Goal: Transaction & Acquisition: Book appointment/travel/reservation

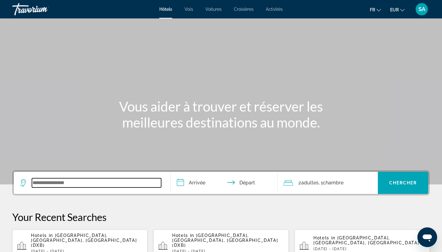
click at [62, 183] on input "Search widget" at bounding box center [96, 182] width 129 height 9
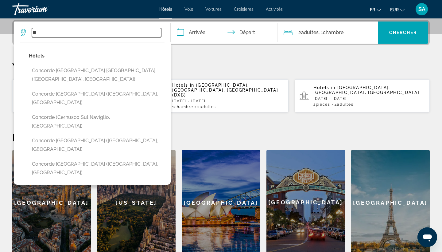
type input "*"
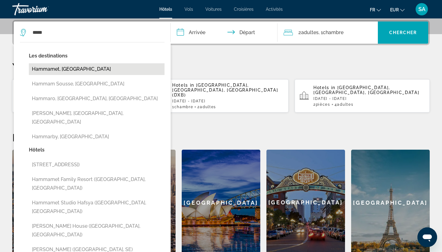
click at [100, 66] on button "Hammamet, [GEOGRAPHIC_DATA]" at bounding box center [97, 69] width 136 height 12
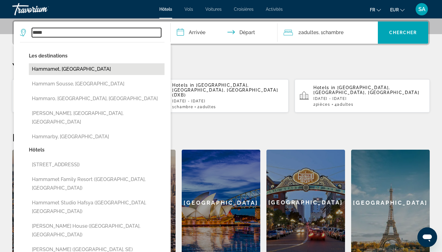
type input "**********"
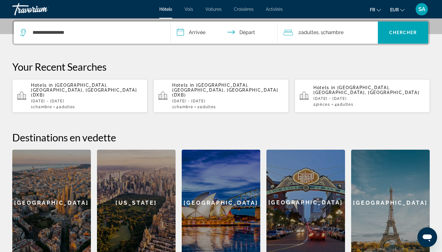
click at [202, 33] on input "**********" at bounding box center [225, 34] width 109 height 24
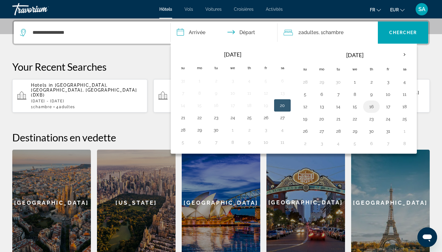
click at [370, 108] on button "16" at bounding box center [372, 106] width 10 height 9
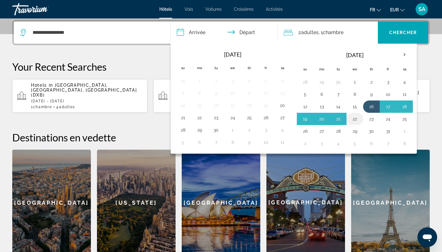
click at [353, 121] on button "22" at bounding box center [355, 119] width 10 height 9
type input "**********"
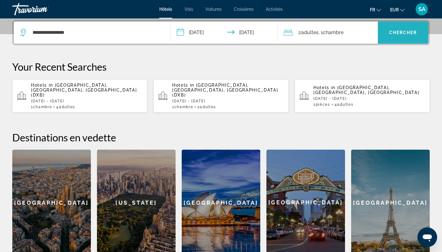
click at [395, 34] on span "Chercher" at bounding box center [403, 32] width 28 height 5
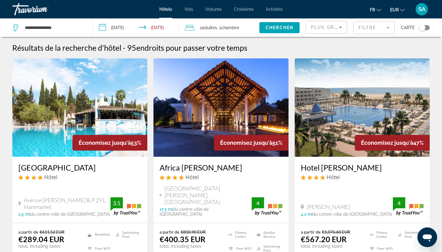
click at [221, 30] on span ", 1 Chambre pièces" at bounding box center [228, 27] width 22 height 9
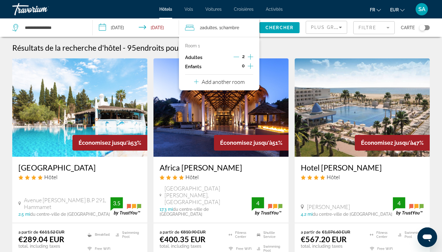
click at [250, 68] on icon "Increment children" at bounding box center [251, 65] width 6 height 7
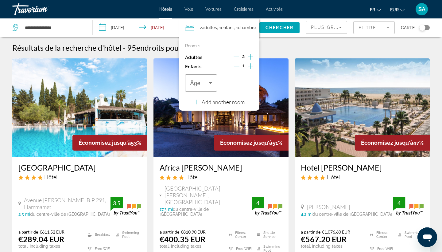
click at [250, 68] on icon "Increment children" at bounding box center [251, 65] width 6 height 7
click at [206, 84] on span "Travelers: 2 adults, 2 children" at bounding box center [199, 82] width 19 height 7
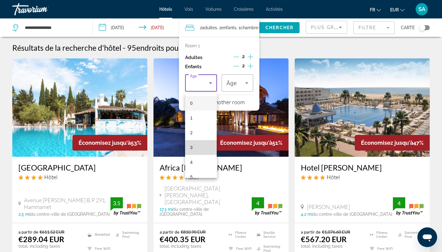
click at [194, 149] on mat-option "3" at bounding box center [201, 147] width 32 height 15
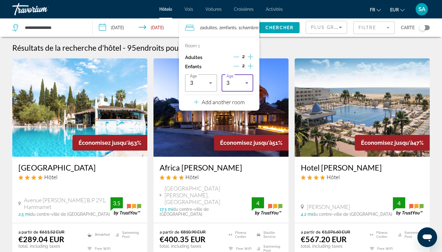
click at [242, 82] on div "3" at bounding box center [236, 82] width 19 height 7
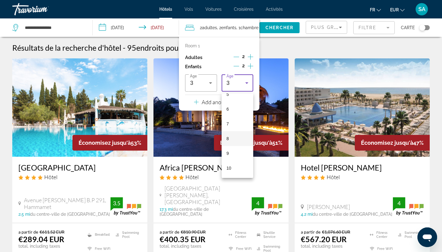
scroll to position [83, 0]
click at [229, 165] on span "10" at bounding box center [229, 167] width 5 height 7
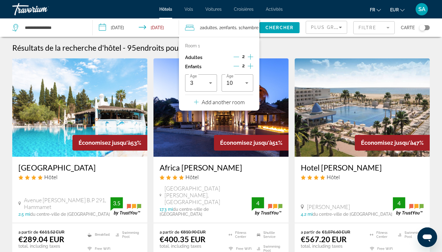
click at [291, 25] on span "Search widget" at bounding box center [280, 27] width 40 height 15
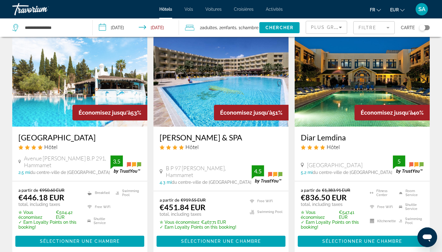
scroll to position [33, 0]
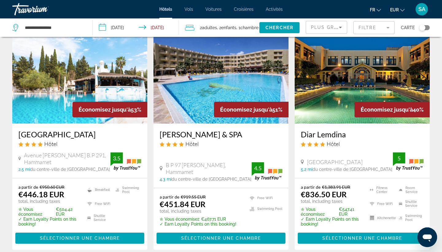
click at [122, 78] on img "Main content" at bounding box center [79, 74] width 135 height 98
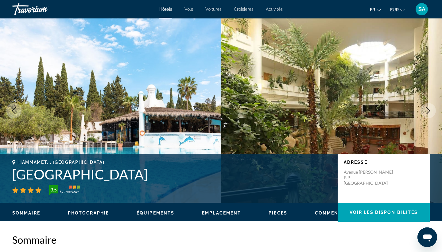
click at [431, 112] on icon "Next image" at bounding box center [428, 110] width 7 height 7
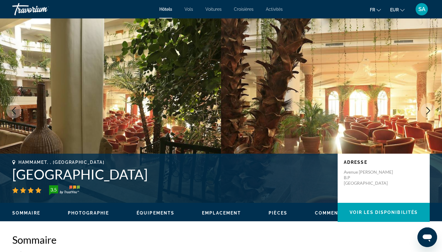
click at [429, 112] on icon "Next image" at bounding box center [429, 110] width 4 height 7
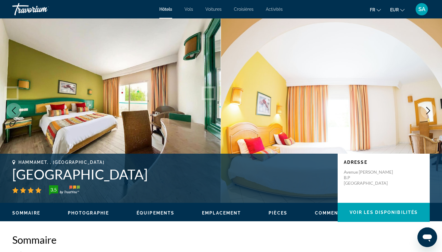
click at [429, 112] on icon "Next image" at bounding box center [429, 110] width 4 height 7
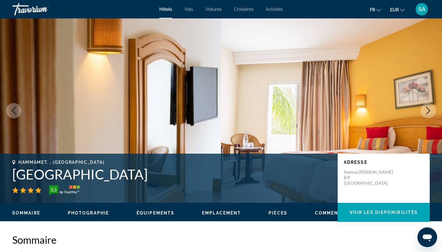
click at [429, 112] on icon "Next image" at bounding box center [429, 110] width 4 height 7
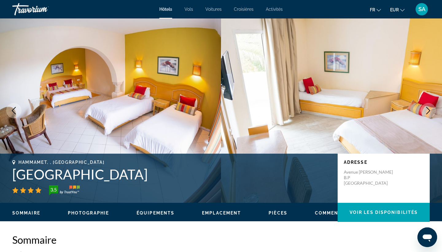
click at [429, 112] on icon "Next image" at bounding box center [429, 110] width 4 height 7
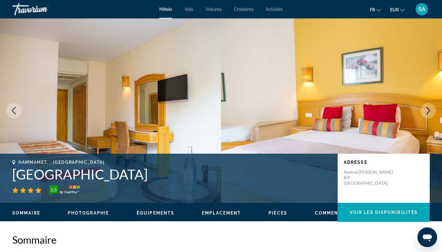
click at [94, 175] on h1 "[GEOGRAPHIC_DATA]" at bounding box center [171, 174] width 319 height 16
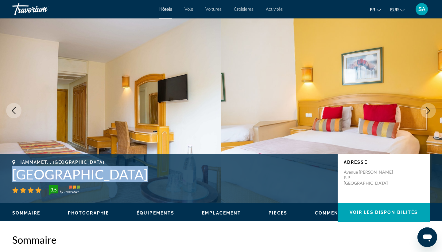
click at [94, 175] on h1 "[GEOGRAPHIC_DATA]" at bounding box center [171, 174] width 319 height 16
copy h1 "[GEOGRAPHIC_DATA]"
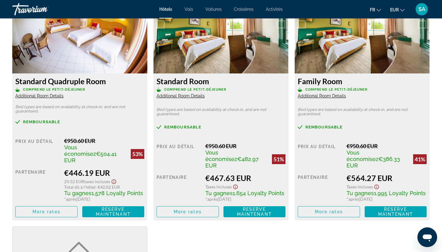
scroll to position [873, 0]
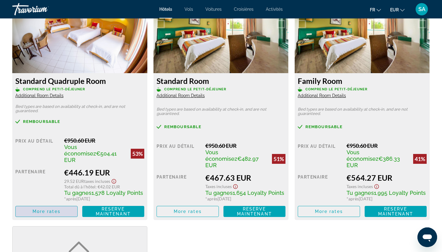
click at [43, 209] on span "More rates" at bounding box center [47, 211] width 28 height 5
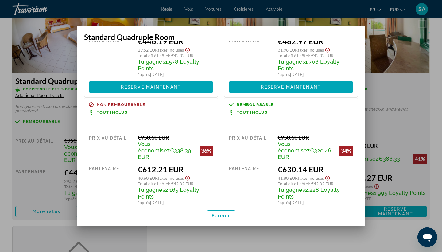
scroll to position [77, 0]
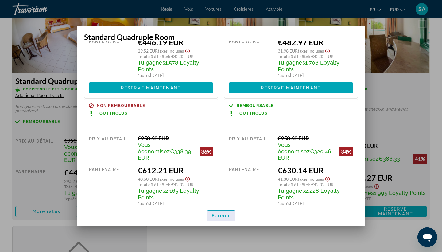
click at [224, 216] on span "Fermer" at bounding box center [221, 215] width 18 height 5
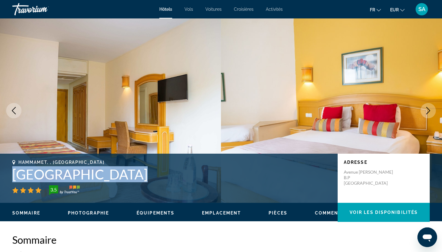
scroll to position [0, 0]
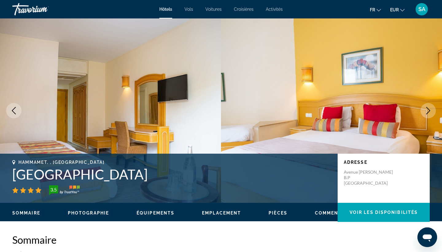
click at [148, 237] on h2 "Sommaire" at bounding box center [221, 239] width 418 height 12
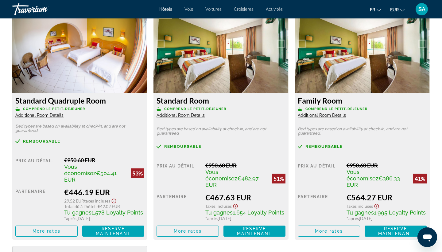
scroll to position [856, 0]
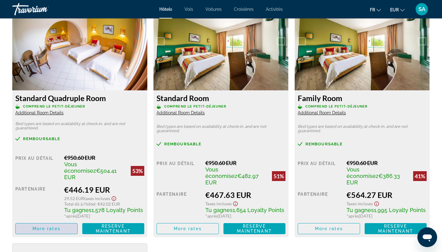
click at [54, 226] on span "More rates" at bounding box center [47, 228] width 28 height 5
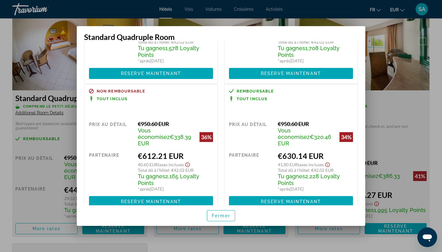
scroll to position [92, 0]
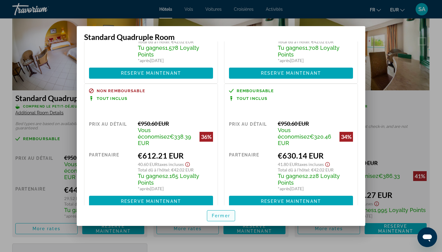
click at [221, 215] on span "Fermer" at bounding box center [221, 215] width 18 height 5
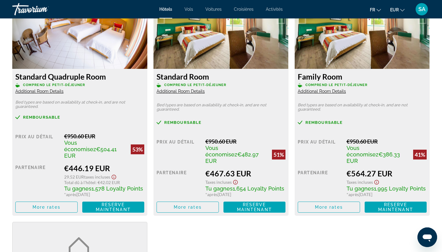
scroll to position [885, 0]
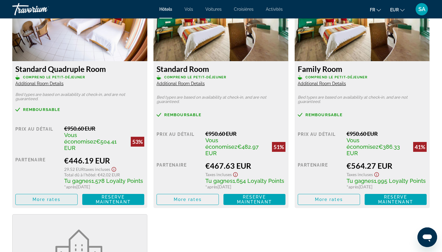
click at [57, 197] on span "More rates" at bounding box center [47, 199] width 28 height 5
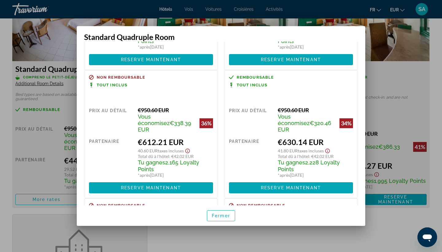
scroll to position [109, 0]
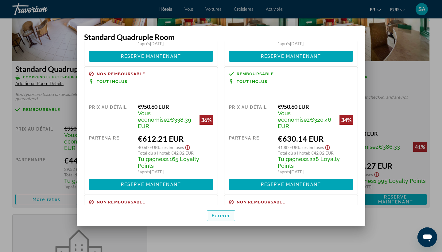
click at [230, 215] on span "Fermer" at bounding box center [221, 215] width 18 height 5
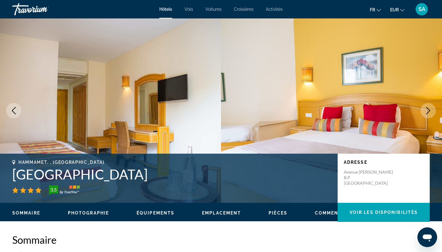
scroll to position [0, 0]
click at [11, 111] on icon "Previous image" at bounding box center [13, 110] width 7 height 7
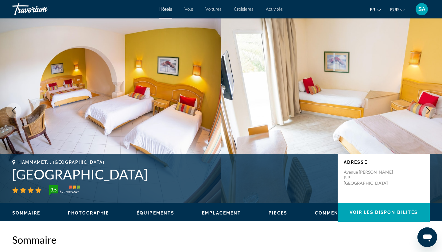
click at [11, 111] on icon "Previous image" at bounding box center [13, 110] width 7 height 7
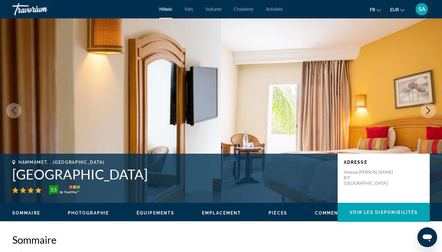
click at [11, 111] on icon "Previous image" at bounding box center [13, 110] width 7 height 7
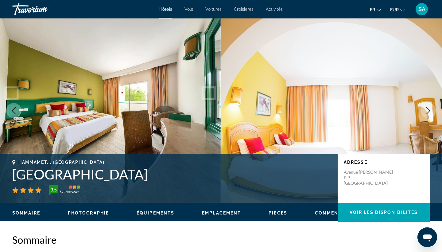
click at [11, 111] on icon "Previous image" at bounding box center [13, 110] width 7 height 7
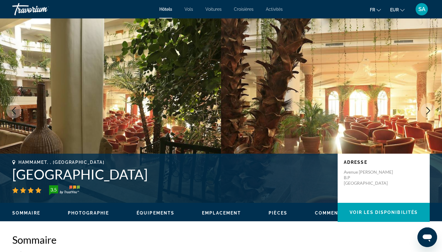
click at [11, 111] on icon "Previous image" at bounding box center [13, 110] width 7 height 7
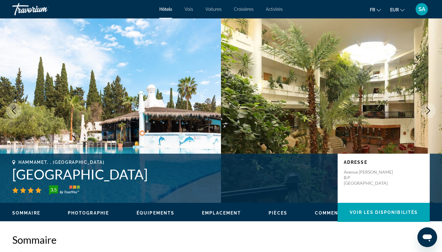
click at [11, 111] on icon "Previous image" at bounding box center [13, 110] width 7 height 7
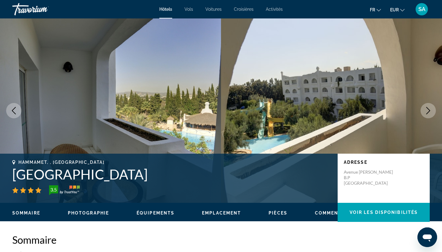
click at [11, 111] on icon "Previous image" at bounding box center [13, 110] width 7 height 7
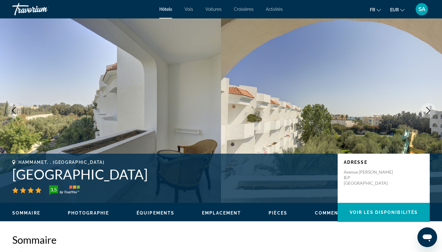
click at [11, 111] on icon "Previous image" at bounding box center [13, 110] width 7 height 7
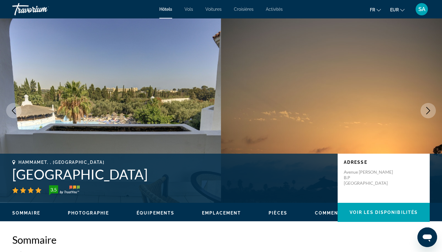
click at [11, 111] on icon "Previous image" at bounding box center [13, 110] width 7 height 7
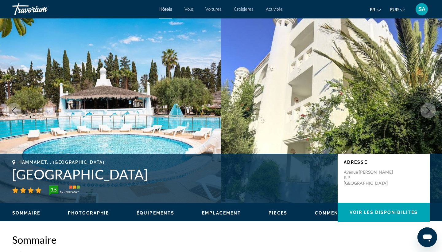
click at [11, 111] on icon "Previous image" at bounding box center [13, 110] width 7 height 7
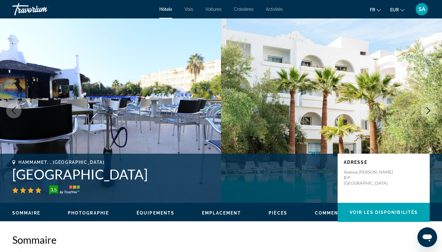
click at [11, 111] on icon "Previous image" at bounding box center [13, 110] width 7 height 7
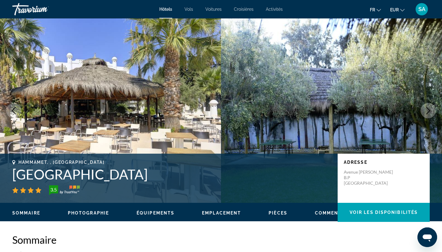
click at [11, 111] on icon "Previous image" at bounding box center [13, 110] width 7 height 7
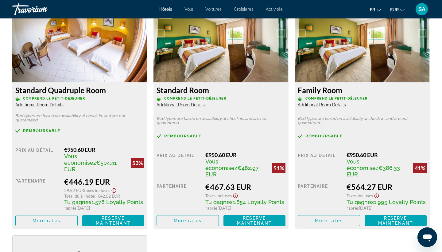
scroll to position [868, 0]
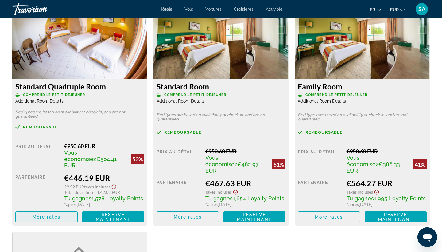
click at [47, 214] on span "More rates" at bounding box center [47, 216] width 28 height 5
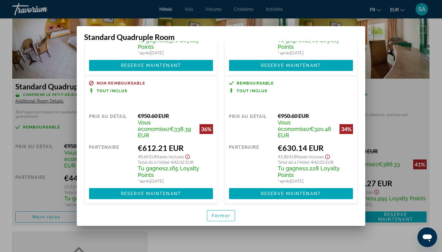
scroll to position [102, 0]
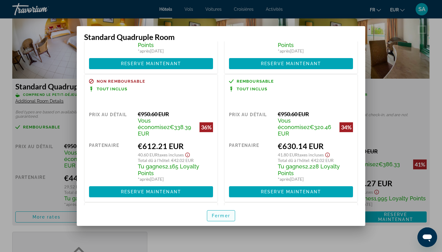
click at [220, 214] on span "Fermer" at bounding box center [221, 215] width 18 height 5
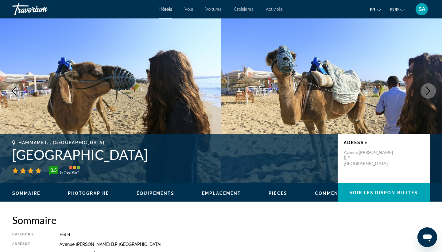
scroll to position [29, 0]
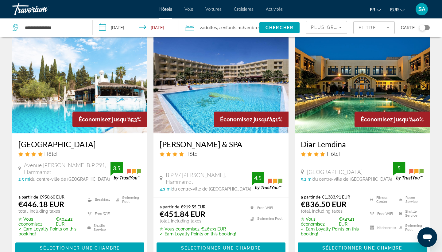
scroll to position [25, 0]
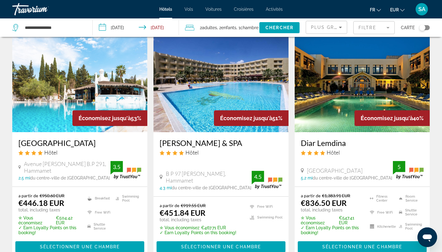
click at [224, 89] on img "Main content" at bounding box center [221, 83] width 135 height 98
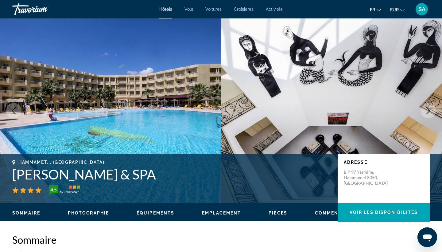
scroll to position [29, 0]
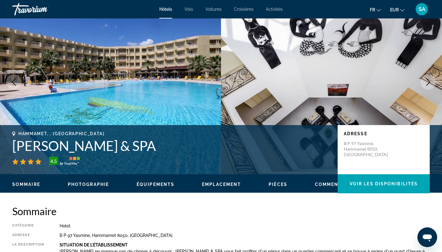
click at [132, 147] on h1 "[PERSON_NAME] & SPA" at bounding box center [171, 146] width 319 height 16
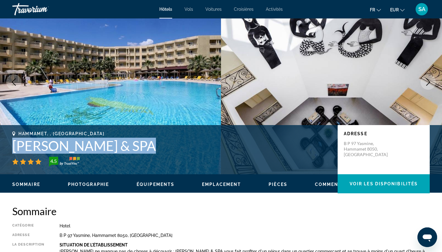
click at [132, 147] on h1 "[PERSON_NAME] & SPA" at bounding box center [171, 146] width 319 height 16
copy h1 "[PERSON_NAME] & SPA"
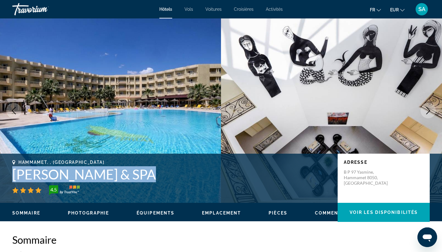
scroll to position [0, 0]
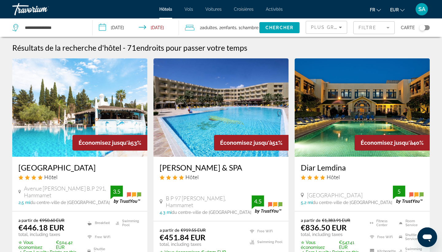
click at [376, 27] on mat-form-field "Filtre" at bounding box center [374, 27] width 41 height 13
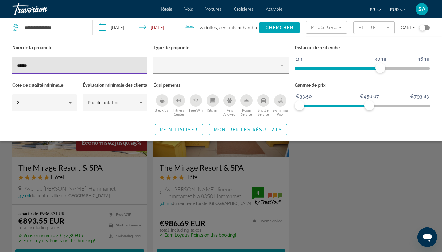
type input "******"
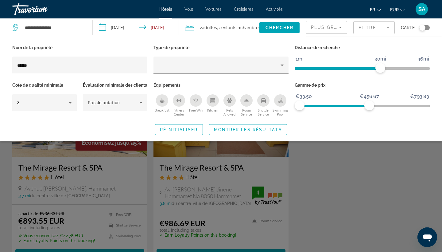
click at [90, 201] on div "Search widget" at bounding box center [221, 172] width 442 height 160
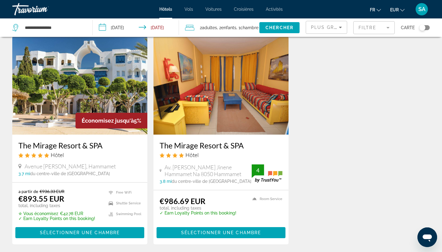
scroll to position [35, 0]
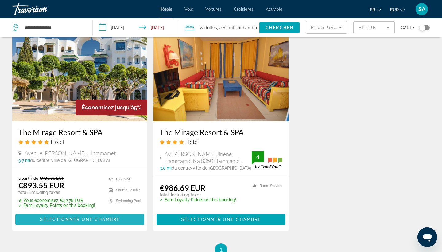
click at [72, 222] on span "Main content" at bounding box center [79, 219] width 129 height 15
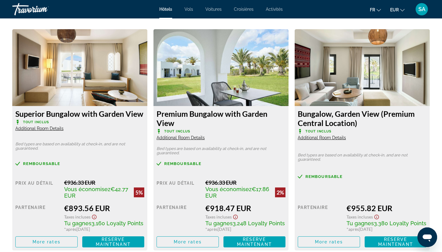
scroll to position [843, 0]
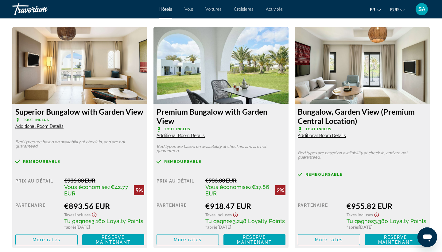
click at [32, 128] on span "Additional Room Details" at bounding box center [39, 126] width 48 height 5
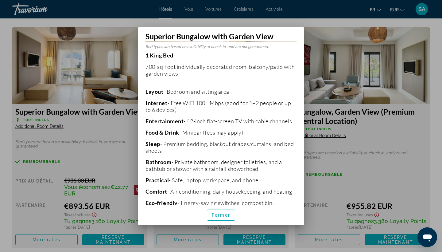
scroll to position [108, 0]
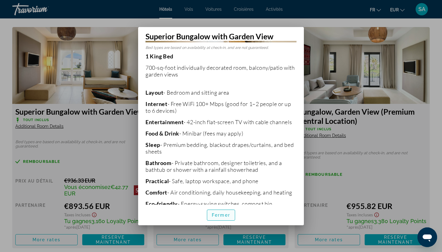
click at [224, 216] on span "Fermer" at bounding box center [221, 215] width 18 height 5
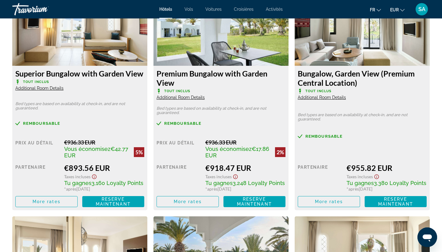
scroll to position [881, 0]
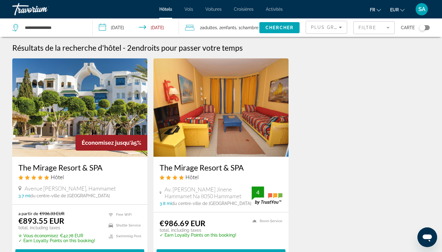
click at [381, 30] on mat-form-field "Filtre" at bounding box center [374, 27] width 41 height 13
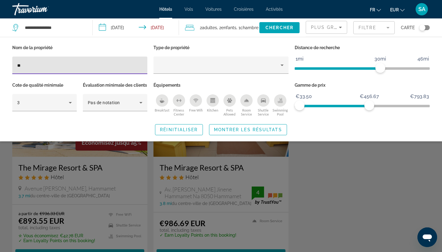
type input "*"
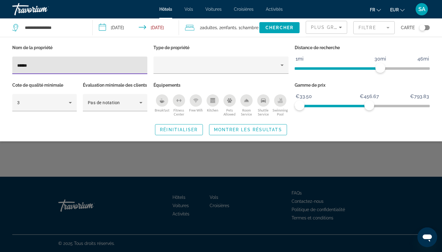
type input "******"
drag, startPoint x: 159, startPoint y: 84, endPoint x: 109, endPoint y: 154, distance: 85.7
click at [109, 154] on div "Search widget" at bounding box center [221, 172] width 442 height 160
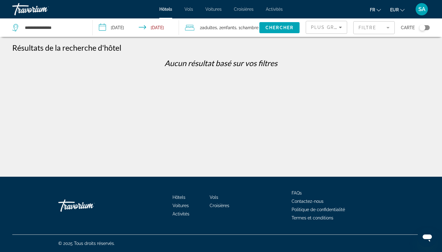
click at [370, 28] on mat-form-field "Filtre" at bounding box center [374, 27] width 41 height 13
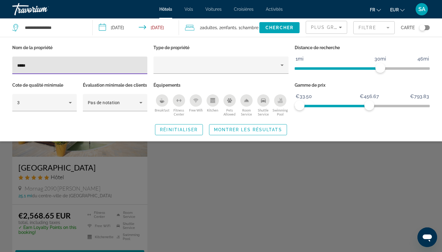
type input "******"
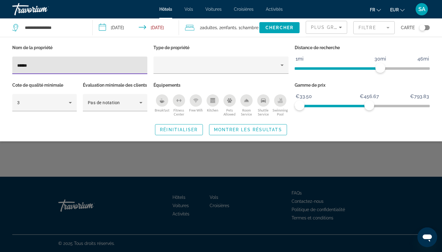
drag, startPoint x: 370, startPoint y: 28, endPoint x: 294, endPoint y: 162, distance: 153.9
click at [294, 162] on div "Search widget" at bounding box center [221, 172] width 442 height 160
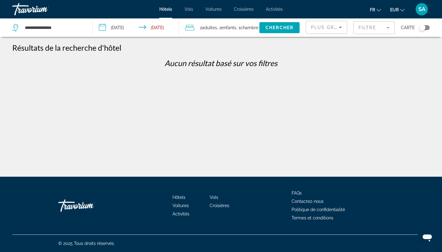
click at [372, 27] on mat-form-field "Filtre" at bounding box center [374, 27] width 41 height 13
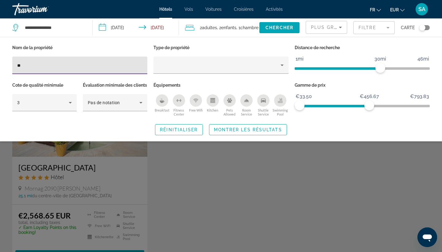
type input "*"
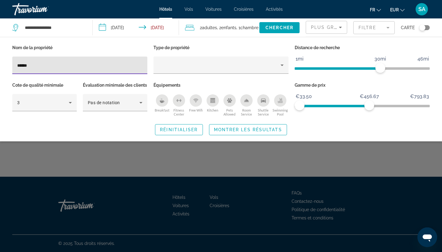
type input "******"
click at [296, 159] on div "Search widget" at bounding box center [221, 172] width 442 height 160
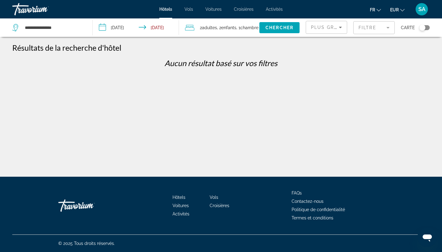
click at [370, 25] on mat-form-field "Filtre" at bounding box center [374, 27] width 41 height 13
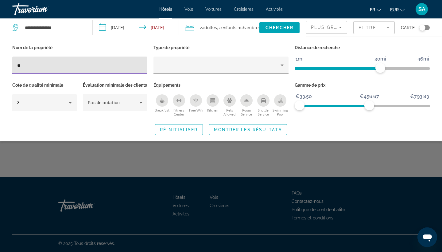
type input "*"
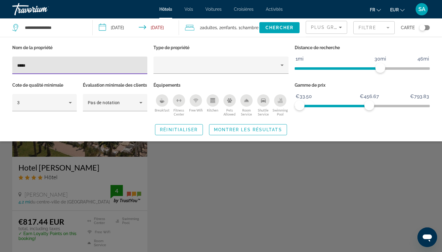
type input "*****"
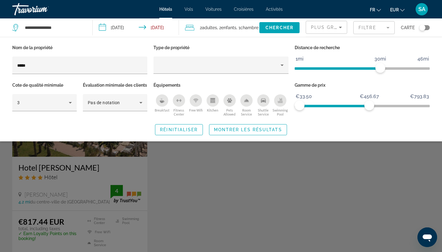
click at [85, 201] on div "Search widget" at bounding box center [221, 172] width 442 height 160
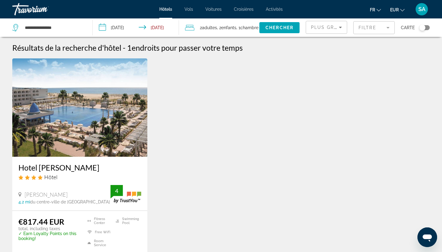
click at [99, 148] on img "Main content" at bounding box center [79, 107] width 135 height 98
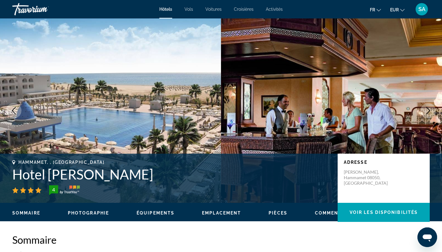
click at [104, 174] on h1 "Hotel [PERSON_NAME]" at bounding box center [171, 174] width 319 height 16
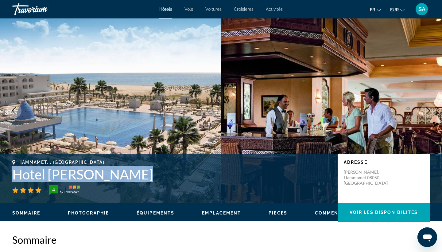
click at [104, 174] on h1 "Hotel [PERSON_NAME]" at bounding box center [171, 174] width 319 height 16
copy h1 "Hotel [PERSON_NAME]"
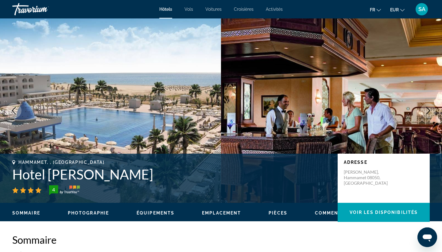
click at [200, 237] on h2 "Sommaire" at bounding box center [221, 239] width 418 height 12
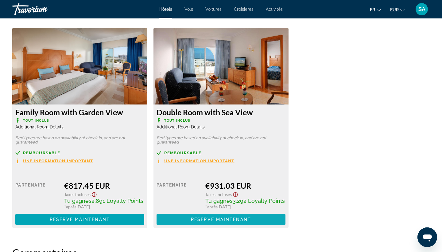
scroll to position [846, 0]
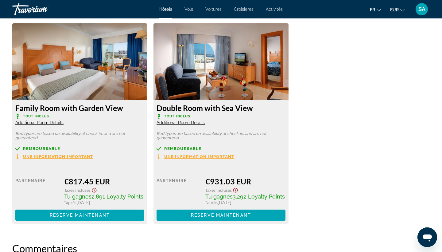
click at [53, 122] on span "Additional Room Details" at bounding box center [39, 122] width 48 height 5
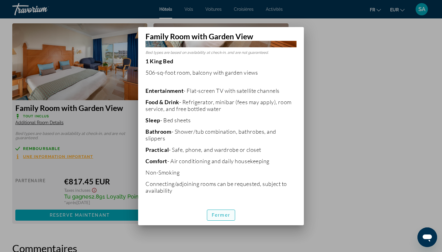
scroll to position [104, 0]
click at [223, 213] on span "Fermer" at bounding box center [221, 215] width 18 height 5
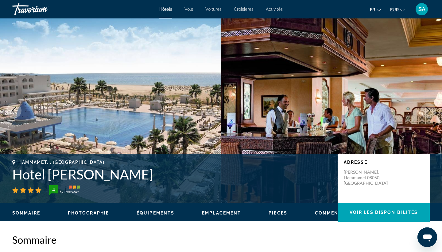
scroll to position [0, 0]
click at [169, 108] on img "Main content" at bounding box center [110, 110] width 221 height 184
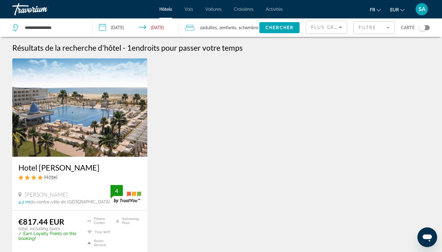
click at [364, 26] on mat-form-field "Filtre" at bounding box center [374, 27] width 41 height 13
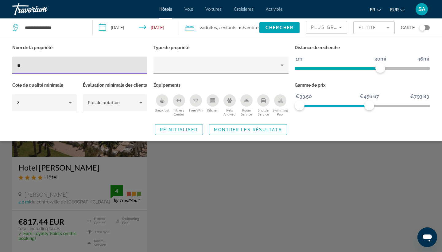
type input "*"
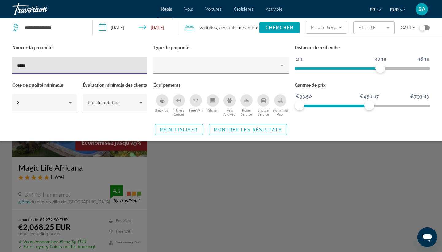
type input "*****"
click at [120, 167] on div "Search widget" at bounding box center [221, 172] width 442 height 160
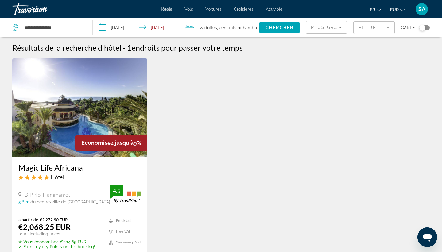
click at [122, 127] on img "Main content" at bounding box center [79, 107] width 135 height 98
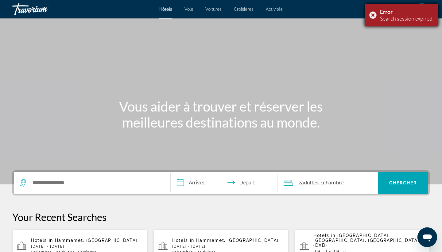
click at [373, 13] on div "Error Search session expired." at bounding box center [402, 15] width 74 height 23
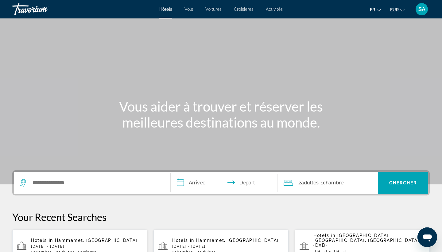
click at [52, 188] on div "Search widget" at bounding box center [92, 183] width 144 height 22
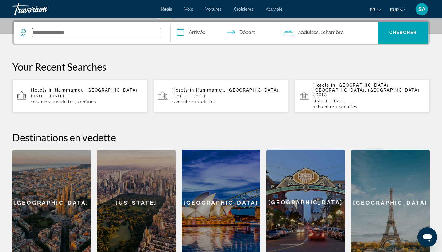
click at [123, 34] on input "Search widget" at bounding box center [96, 32] width 129 height 9
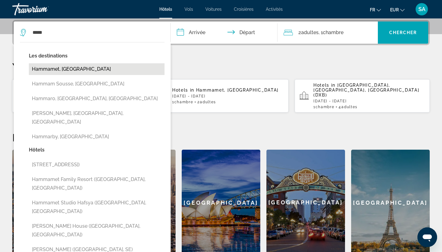
click at [101, 69] on button "Hammamet, [GEOGRAPHIC_DATA]" at bounding box center [97, 69] width 136 height 12
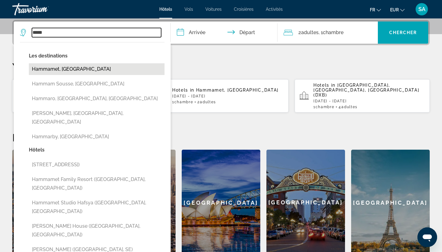
type input "**********"
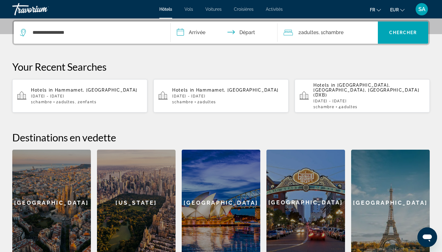
click at [203, 33] on input "**********" at bounding box center [225, 34] width 109 height 24
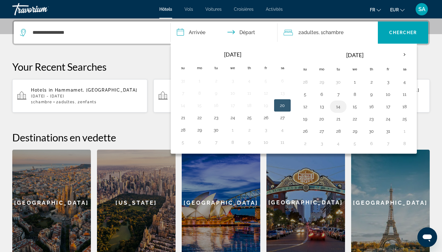
click at [340, 108] on button "14" at bounding box center [339, 106] width 10 height 9
click at [371, 104] on button "16" at bounding box center [372, 106] width 10 height 9
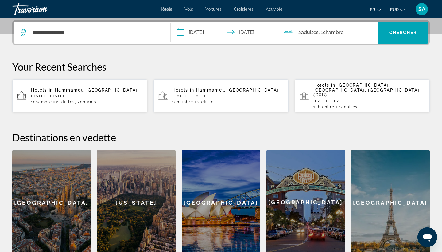
click at [210, 34] on input "**********" at bounding box center [225, 34] width 109 height 24
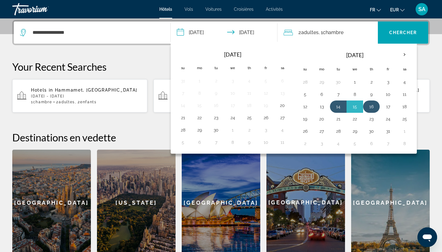
click at [378, 108] on td "16" at bounding box center [371, 106] width 17 height 12
click at [372, 104] on button "16" at bounding box center [372, 106] width 10 height 9
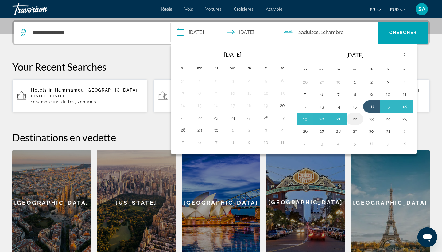
click at [354, 119] on button "22" at bounding box center [355, 119] width 10 height 9
type input "**********"
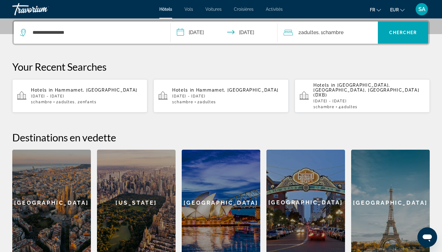
click at [351, 30] on div "2 Adulte Adultes , 1 Chambre pièces" at bounding box center [331, 32] width 95 height 9
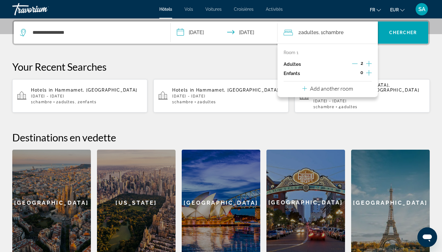
click at [368, 74] on icon "Increment children" at bounding box center [369, 72] width 6 height 7
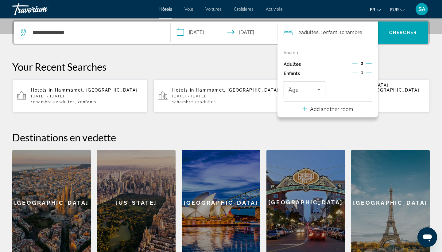
click at [368, 74] on icon "Increment children" at bounding box center [369, 72] width 6 height 7
click at [312, 93] on span "Travelers: 2 adults, 2 children" at bounding box center [303, 89] width 29 height 7
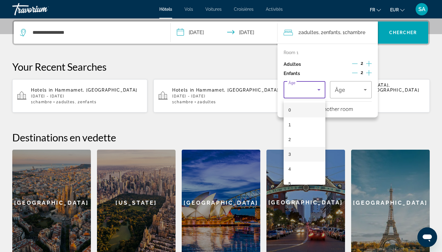
click at [299, 155] on mat-option "3" at bounding box center [305, 154] width 42 height 15
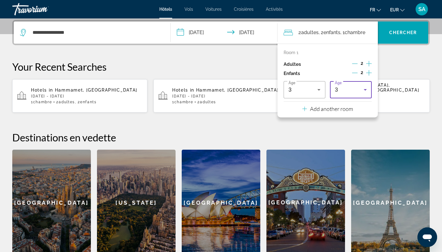
click at [349, 88] on div "3" at bounding box center [349, 89] width 29 height 7
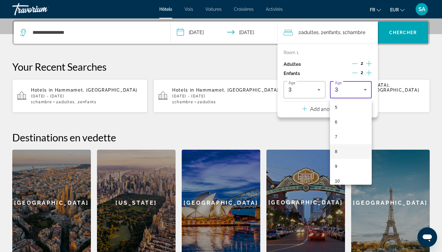
scroll to position [79, 0]
click at [339, 176] on span "10" at bounding box center [337, 178] width 5 height 7
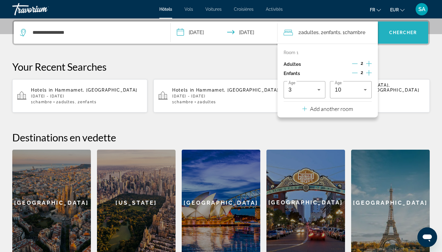
click at [405, 39] on span "Search widget" at bounding box center [403, 32] width 50 height 15
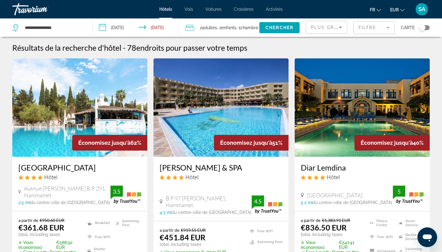
click at [372, 25] on mat-form-field "Filtre" at bounding box center [374, 27] width 41 height 13
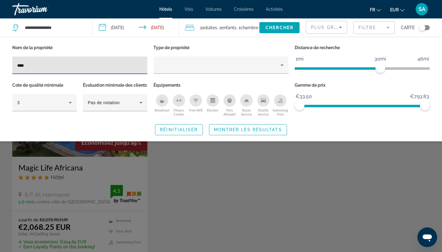
type input "****"
click at [43, 185] on div "Search widget" at bounding box center [221, 172] width 442 height 160
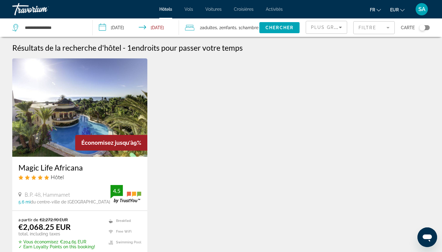
click at [68, 111] on img "Main content" at bounding box center [79, 107] width 135 height 98
click at [40, 30] on input "**********" at bounding box center [53, 27] width 59 height 9
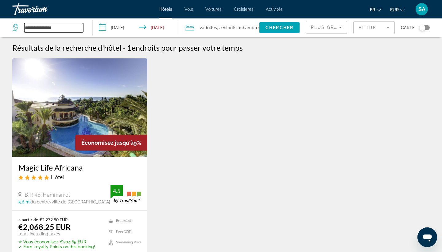
click at [40, 30] on input "**********" at bounding box center [53, 27] width 59 height 9
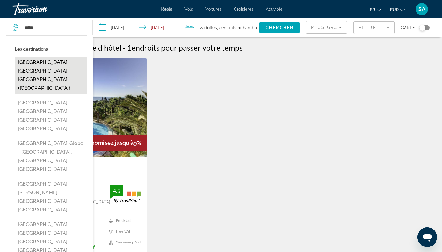
click at [20, 65] on button "Miami, FL, United States (MIA)" at bounding box center [51, 75] width 72 height 37
type input "**********"
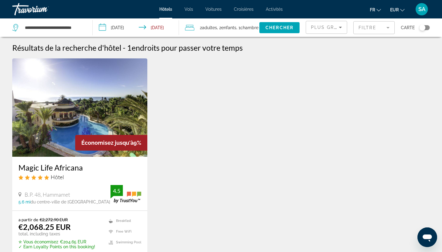
click at [122, 25] on input "**********" at bounding box center [137, 28] width 89 height 20
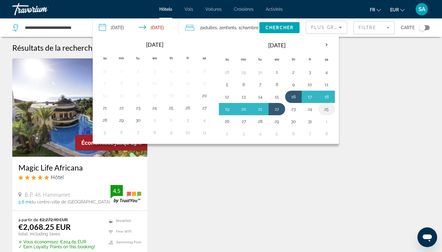
click at [326, 111] on button "25" at bounding box center [327, 109] width 10 height 9
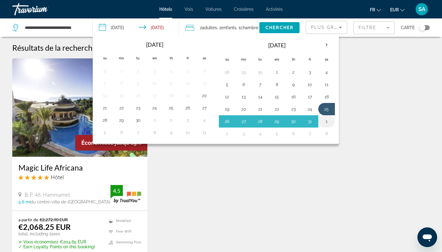
click at [327, 123] on button "1" at bounding box center [327, 121] width 10 height 9
type input "**********"
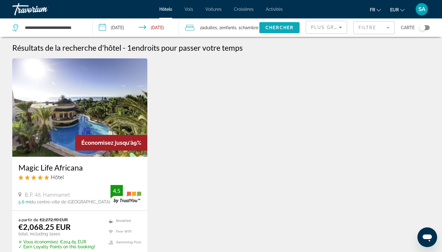
click at [281, 27] on span "Chercher" at bounding box center [280, 27] width 28 height 5
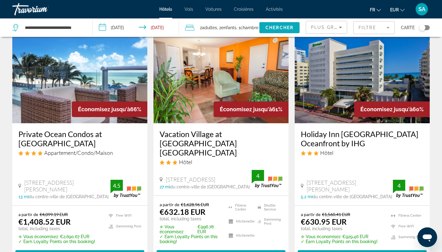
scroll to position [34, 0]
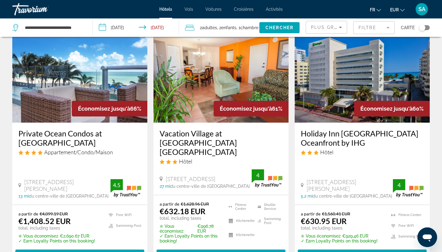
click at [389, 70] on img "Main content" at bounding box center [362, 73] width 135 height 98
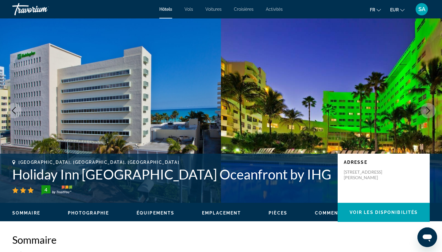
click at [97, 176] on h1 "Holiday Inn Miami Beach Oceanfront by IHG" at bounding box center [171, 174] width 319 height 16
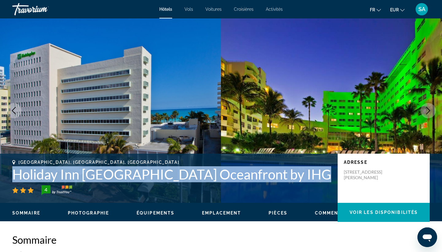
click at [97, 176] on h1 "Holiday Inn Miami Beach Oceanfront by IHG" at bounding box center [171, 174] width 319 height 16
copy h1 "Holiday Inn Miami Beach Oceanfront by IHG"
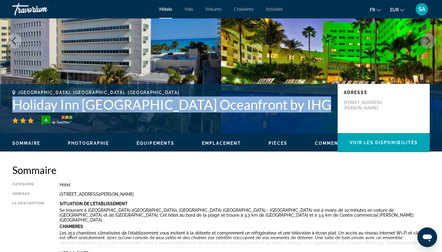
scroll to position [50, 0]
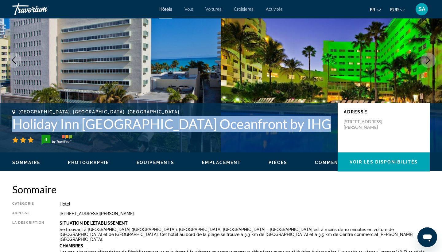
copy h1 "Holiday Inn Miami Beach Oceanfront by IHG"
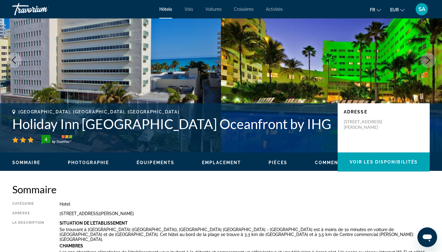
click at [159, 189] on h2 "Sommaire" at bounding box center [221, 189] width 418 height 12
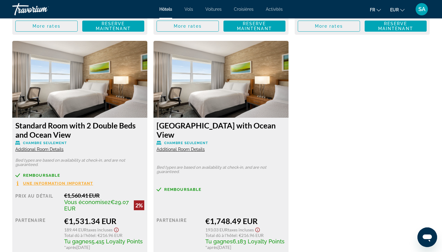
scroll to position [1061, 0]
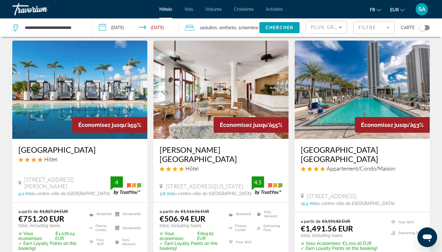
scroll to position [273, 0]
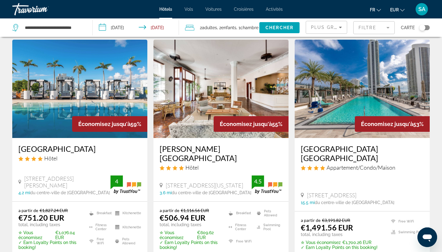
click at [78, 89] on img "Main content" at bounding box center [79, 89] width 135 height 98
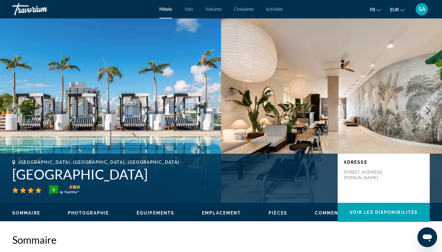
click at [55, 176] on h1 "Boulan South Beach" at bounding box center [171, 174] width 319 height 16
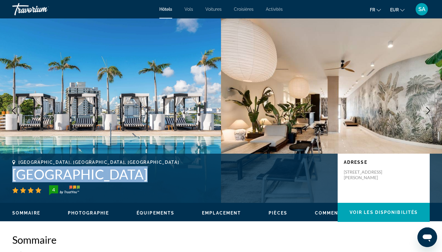
click at [55, 176] on h1 "Boulan South Beach" at bounding box center [171, 174] width 319 height 16
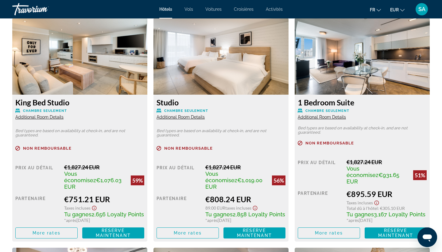
scroll to position [858, 0]
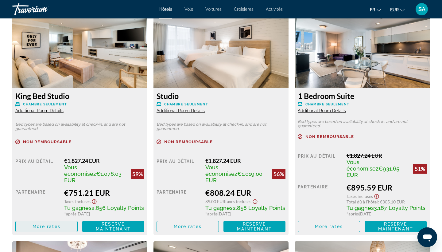
click at [60, 224] on span "More rates" at bounding box center [47, 226] width 28 height 5
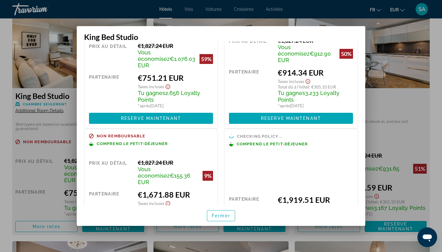
scroll to position [51, 0]
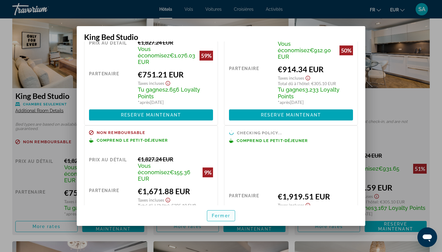
click at [222, 213] on span "button" at bounding box center [221, 215] width 28 height 15
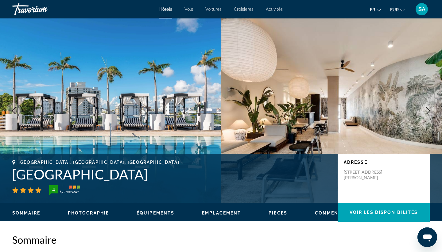
scroll to position [0, 0]
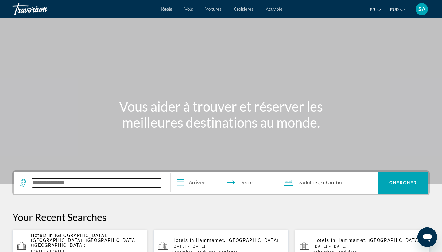
click at [62, 182] on input "Search widget" at bounding box center [96, 182] width 129 height 9
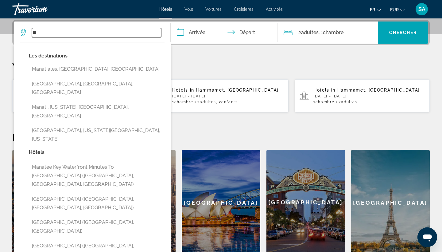
type input "*"
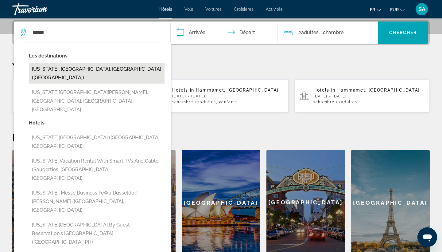
click at [97, 69] on button "New York, NY, United States (NYC)" at bounding box center [97, 73] width 136 height 20
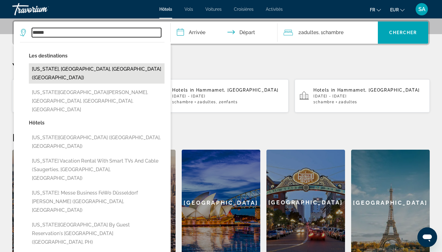
type input "**********"
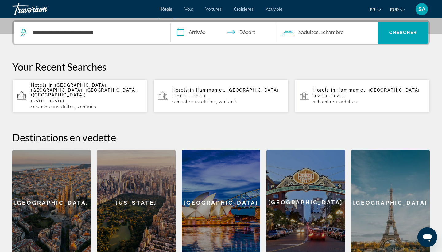
click at [192, 33] on input "**********" at bounding box center [225, 34] width 109 height 24
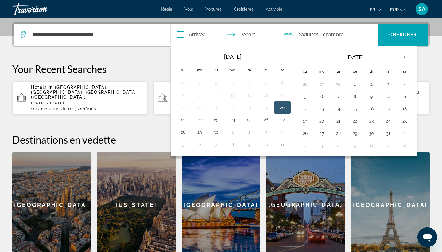
scroll to position [148, 0]
click at [148, 72] on p "Your Recent Searches" at bounding box center [221, 68] width 418 height 12
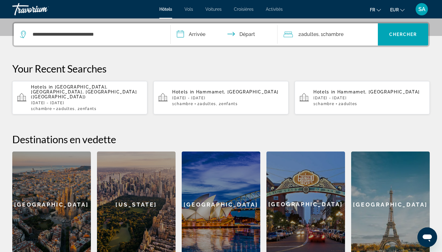
click at [198, 32] on input "**********" at bounding box center [225, 35] width 109 height 24
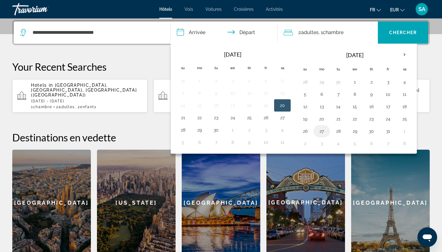
click at [325, 129] on button "27" at bounding box center [322, 131] width 10 height 9
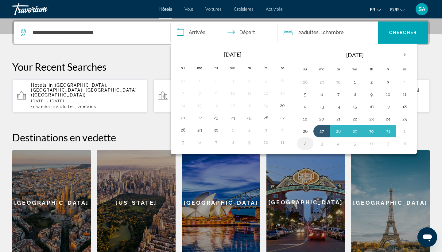
click at [305, 142] on button "2" at bounding box center [305, 143] width 10 height 9
type input "**********"
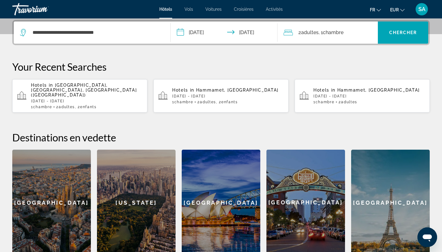
click at [347, 32] on div "2 Adulte Adultes , 1 Chambre pièces" at bounding box center [331, 32] width 95 height 9
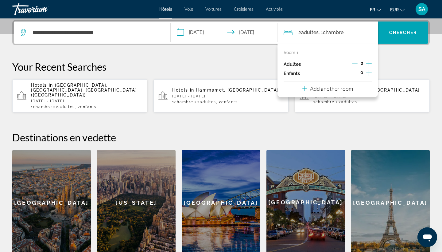
click at [371, 73] on icon "Increment children" at bounding box center [369, 72] width 6 height 7
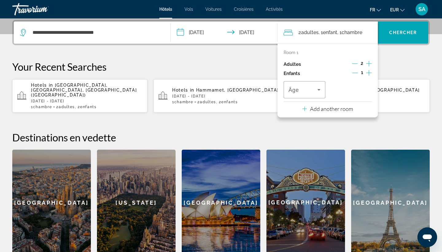
click at [371, 73] on icon "Increment children" at bounding box center [369, 72] width 6 height 7
click at [301, 93] on span "Travelers: 2 adults, 2 children" at bounding box center [303, 89] width 29 height 7
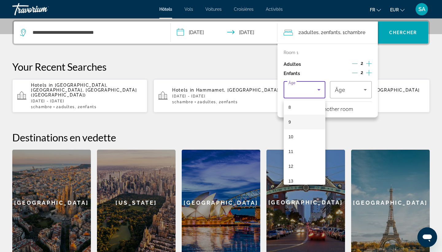
scroll to position [124, 0]
click at [299, 161] on mat-option "12" at bounding box center [305, 163] width 42 height 15
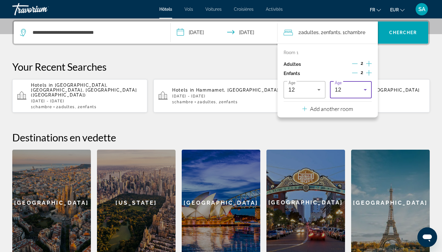
click at [343, 93] on div "12" at bounding box center [349, 89] width 29 height 7
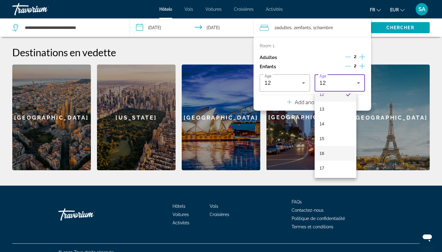
scroll to position [186, 0]
click at [326, 125] on mat-option "14" at bounding box center [336, 123] width 42 height 15
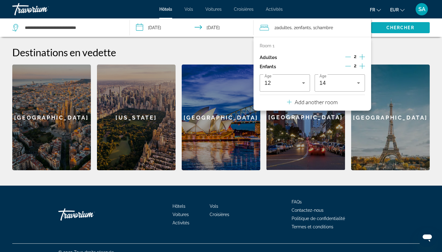
click at [399, 28] on span "Chercher" at bounding box center [401, 27] width 28 height 5
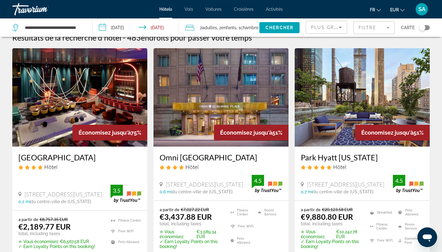
scroll to position [12, 0]
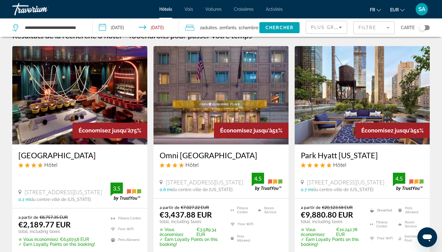
click at [112, 96] on img "Main content" at bounding box center [79, 95] width 135 height 98
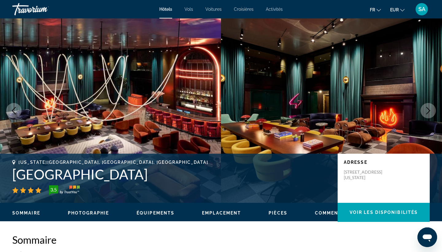
click at [78, 179] on h1 "Paramount Times Square" at bounding box center [171, 174] width 319 height 16
click at [80, 174] on h1 "Paramount Times Square" at bounding box center [171, 174] width 319 height 16
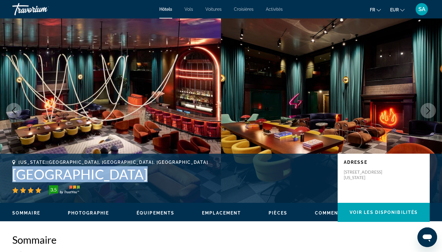
click at [80, 174] on h1 "Paramount Times Square" at bounding box center [171, 174] width 319 height 16
copy h1 "Paramount Times Square"
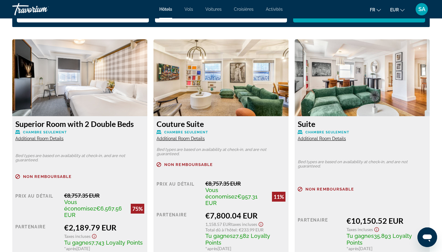
scroll to position [832, 0]
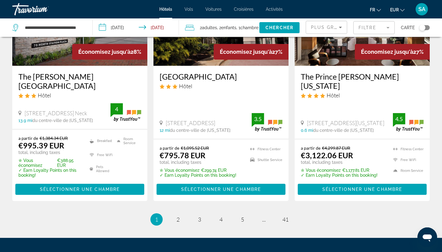
scroll to position [800, 0]
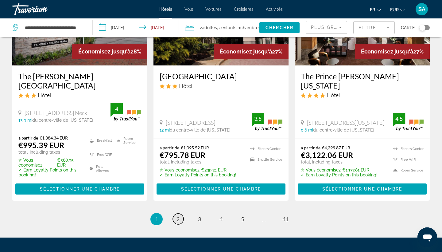
click at [178, 216] on span "2" at bounding box center [178, 219] width 3 height 7
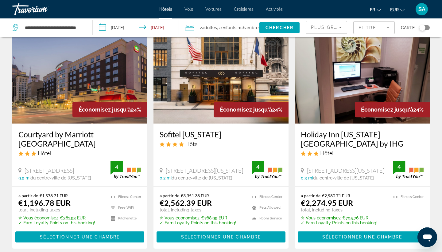
scroll to position [268, 0]
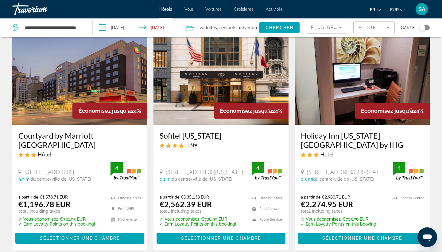
click at [220, 78] on img "Main content" at bounding box center [221, 75] width 135 height 98
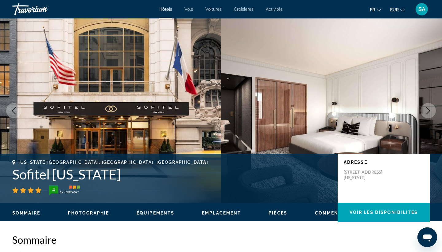
click at [98, 173] on h1 "Sofitel New York" at bounding box center [171, 174] width 319 height 16
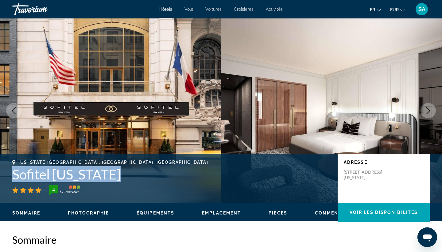
click at [98, 173] on h1 "Sofitel New York" at bounding box center [171, 174] width 319 height 16
click at [96, 176] on h1 "Sofitel New York" at bounding box center [171, 174] width 319 height 16
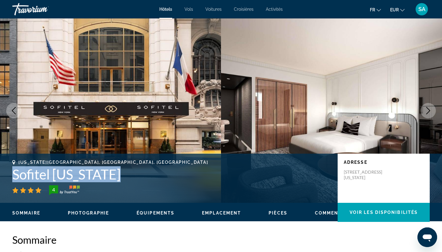
click at [96, 176] on h1 "Sofitel New York" at bounding box center [171, 174] width 319 height 16
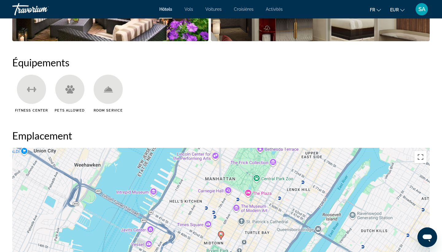
scroll to position [386, 0]
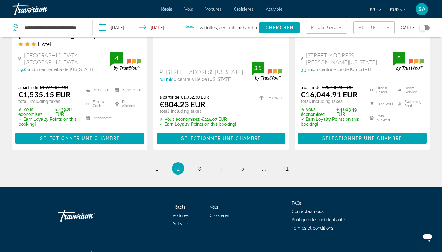
scroll to position [869, 0]
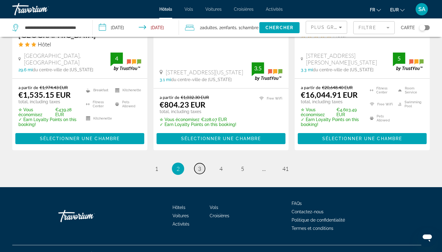
click at [200, 165] on span "3" at bounding box center [199, 168] width 3 height 7
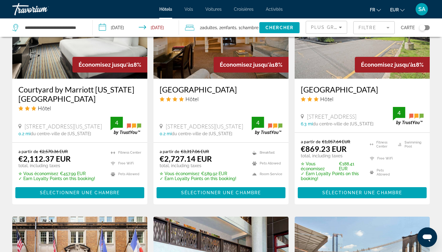
scroll to position [570, 0]
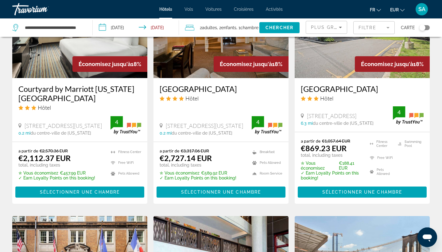
click at [236, 29] on span ", 2 Enfant Enfants" at bounding box center [226, 27] width 19 height 9
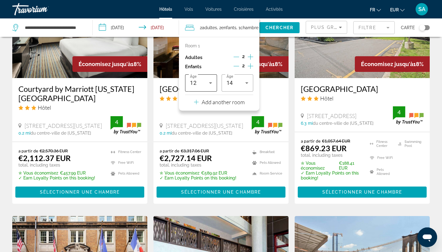
click at [211, 84] on icon "Travelers: 2 adults, 2 children" at bounding box center [210, 83] width 3 height 2
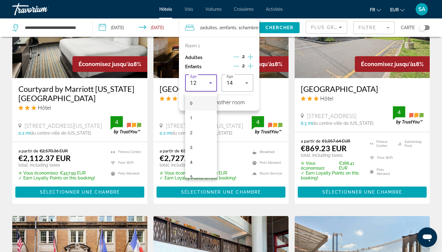
scroll to position [0, 0]
click at [197, 100] on mat-option "0" at bounding box center [201, 103] width 32 height 15
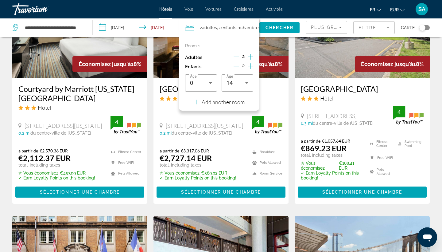
click at [237, 67] on icon "Decrement children" at bounding box center [237, 66] width 6 height 6
click at [212, 86] on icon "Travelers: 2 adults, 1 child" at bounding box center [210, 82] width 7 height 7
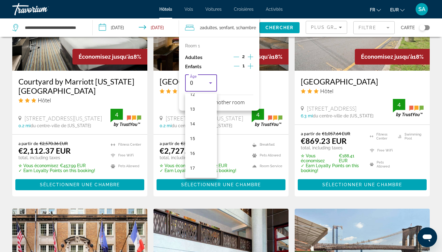
scroll to position [579, 0]
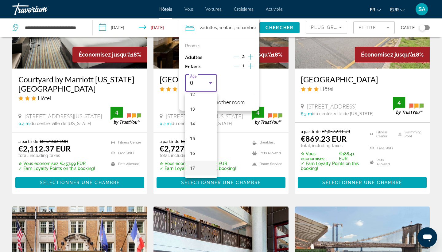
click at [195, 168] on mat-option "17" at bounding box center [201, 168] width 32 height 15
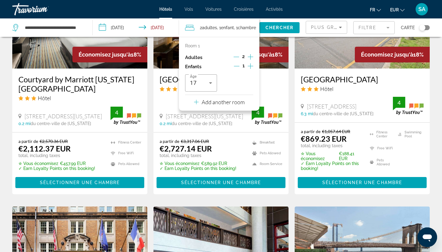
click at [122, 25] on input "**********" at bounding box center [137, 28] width 89 height 20
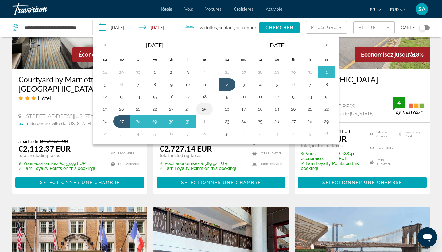
click at [204, 109] on button "25" at bounding box center [205, 109] width 10 height 9
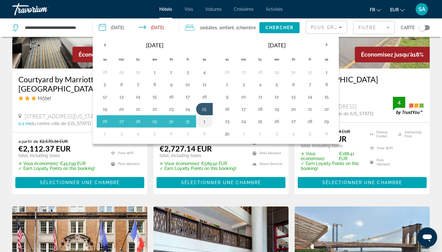
click at [203, 120] on button "1" at bounding box center [205, 121] width 10 height 9
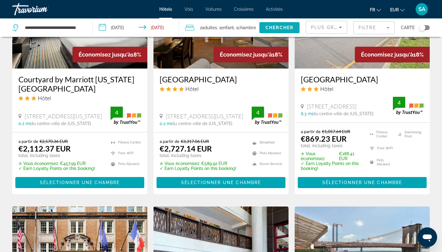
click at [290, 27] on span "Chercher" at bounding box center [280, 27] width 28 height 5
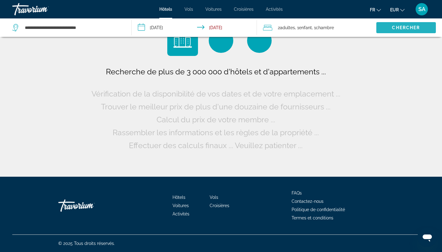
scroll to position [0, 0]
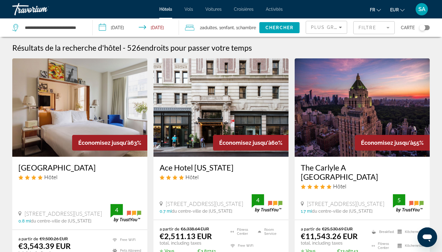
click at [136, 27] on input "**********" at bounding box center [137, 28] width 89 height 20
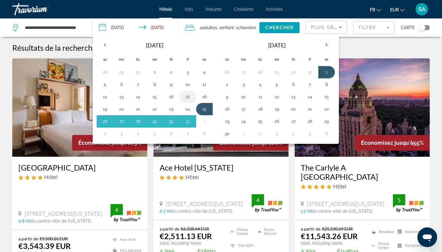
click at [190, 98] on button "17" at bounding box center [188, 96] width 10 height 9
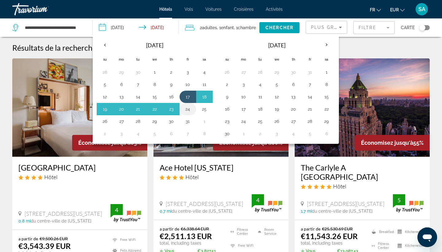
click at [187, 111] on button "24" at bounding box center [188, 109] width 10 height 9
type input "**********"
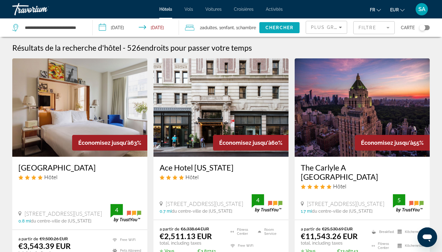
click at [284, 26] on span "Chercher" at bounding box center [280, 27] width 28 height 5
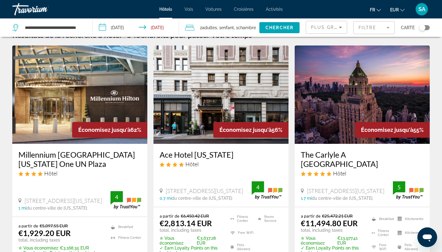
scroll to position [15, 0]
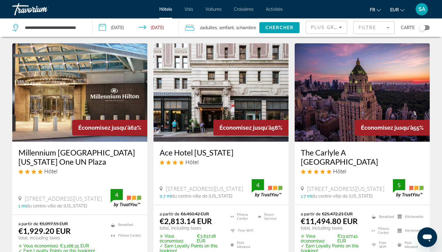
click at [99, 103] on img "Main content" at bounding box center [79, 92] width 135 height 98
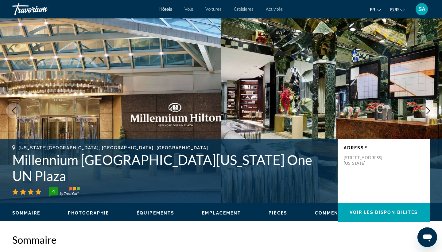
click at [147, 178] on h1 "Millennium Hilton New York One UN Plaza" at bounding box center [171, 168] width 319 height 32
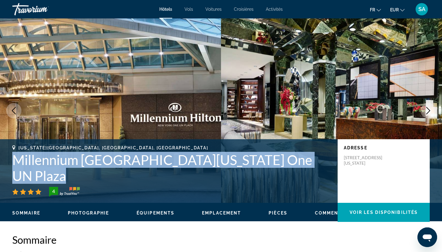
click at [147, 178] on h1 "Millennium Hilton New York One UN Plaza" at bounding box center [171, 168] width 319 height 32
copy h1 "Millennium Hilton New York One UN Plaza"
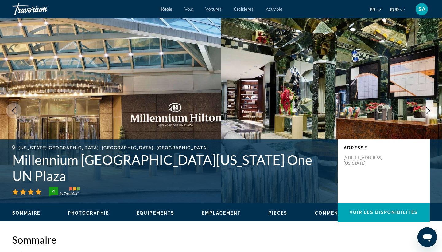
click at [171, 241] on h2 "Sommaire" at bounding box center [221, 239] width 418 height 12
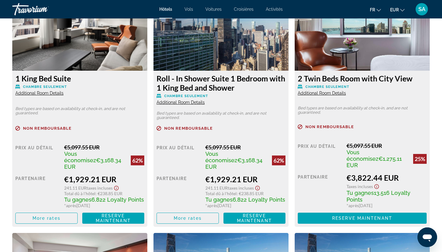
scroll to position [891, 0]
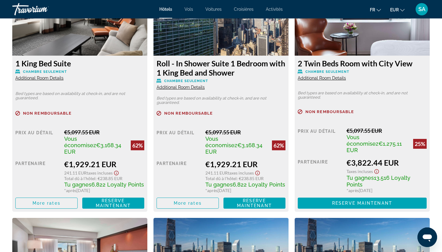
click at [60, 80] on div "1 King Bed Suite Chambre seulement Additional Room Details" at bounding box center [79, 70] width 129 height 22
click at [58, 78] on span "Additional Room Details" at bounding box center [39, 78] width 48 height 5
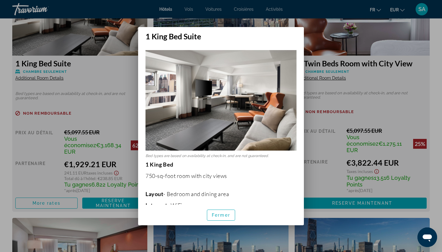
scroll to position [0, 0]
click at [221, 216] on span "Fermer" at bounding box center [221, 215] width 18 height 5
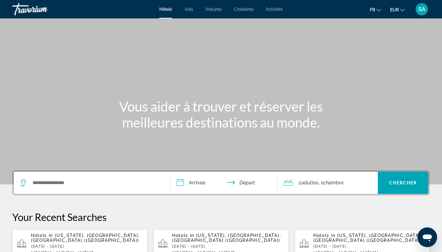
drag, startPoint x: 0, startPoint y: 0, endPoint x: 22, endPoint y: 100, distance: 102.2
click at [22, 101] on div "Vous aider à trouver et réserver les meilleures destinations au monde." at bounding box center [221, 114] width 442 height 32
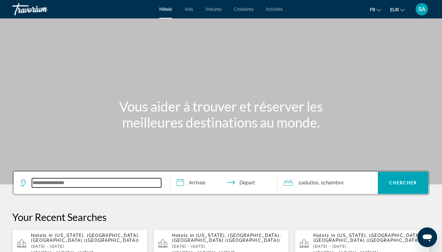
click at [85, 184] on input "Search widget" at bounding box center [96, 182] width 129 height 9
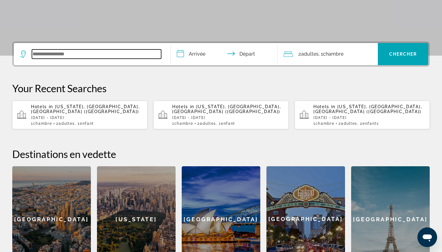
scroll to position [150, 0]
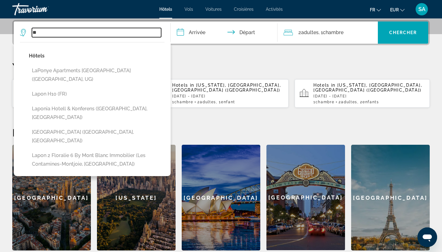
type input "*"
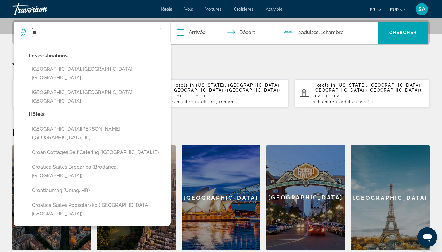
type input "*"
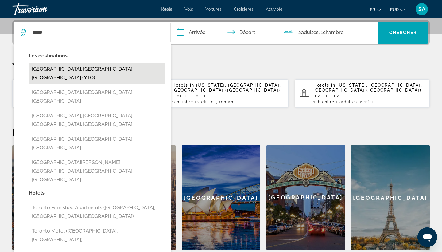
click at [80, 72] on button "Toronto, ON, Canada (YTO)" at bounding box center [97, 73] width 136 height 20
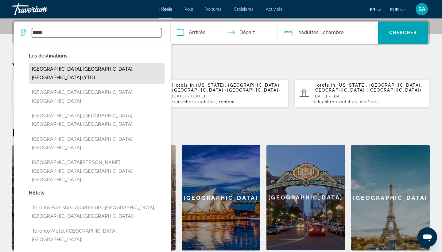
type input "**********"
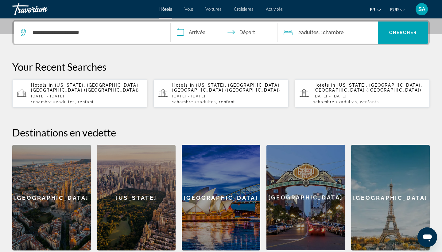
click at [195, 33] on input "**********" at bounding box center [225, 34] width 109 height 24
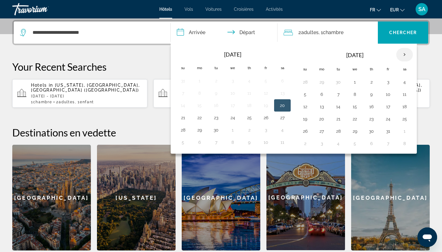
click at [401, 57] on th "Next month" at bounding box center [405, 55] width 17 height 14
click at [305, 108] on button "14" at bounding box center [305, 106] width 10 height 9
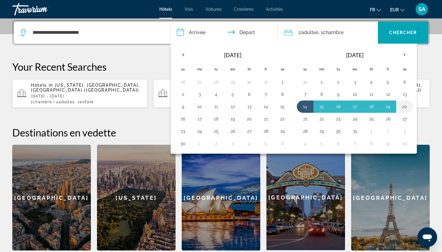
click at [405, 105] on button "20" at bounding box center [405, 106] width 10 height 9
type input "**********"
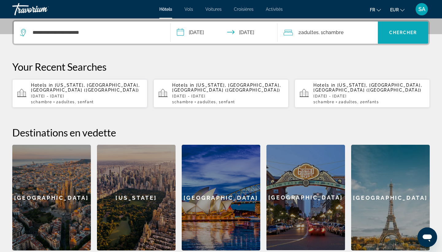
click at [412, 32] on span "Chercher" at bounding box center [403, 32] width 28 height 5
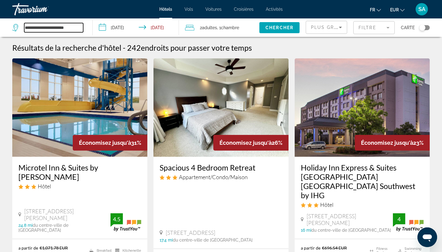
click at [60, 29] on input "**********" at bounding box center [53, 27] width 59 height 9
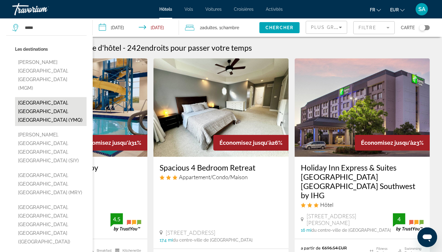
drag, startPoint x: 60, startPoint y: 29, endPoint x: 49, endPoint y: 88, distance: 59.7
click at [49, 97] on button "Montreal, QC, Canada (YMQ)" at bounding box center [51, 111] width 72 height 29
type input "**********"
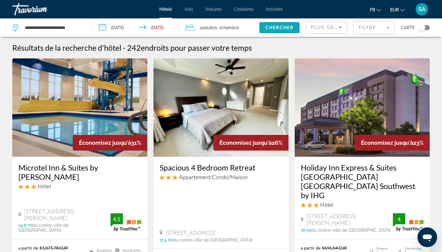
click at [272, 26] on span "Chercher" at bounding box center [280, 27] width 28 height 5
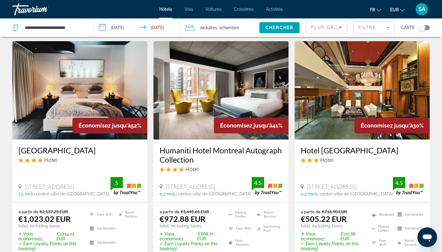
scroll to position [18, 0]
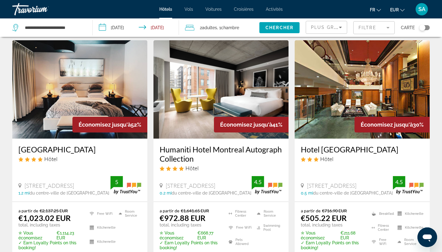
click at [181, 100] on img "Main content" at bounding box center [221, 89] width 135 height 98
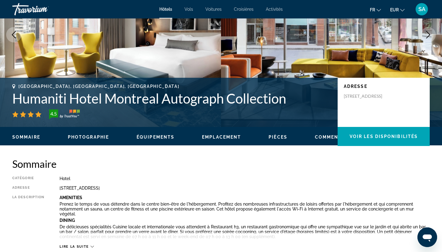
scroll to position [55, 0]
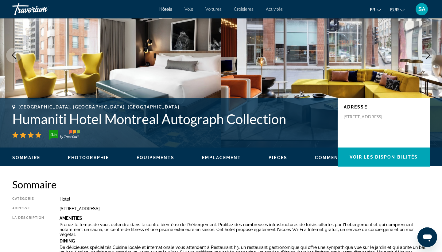
click at [240, 120] on h1 "Humaniti Hotel Montreal Autograph Collection" at bounding box center [171, 119] width 319 height 16
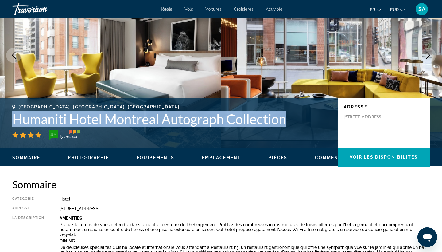
click at [240, 120] on h1 "Humaniti Hotel Montreal Autograph Collection" at bounding box center [171, 119] width 319 height 16
copy h1 "Humaniti Hotel Montreal Autograph Collection"
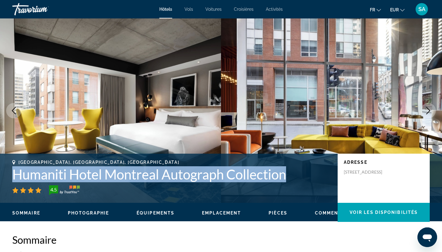
scroll to position [0, 0]
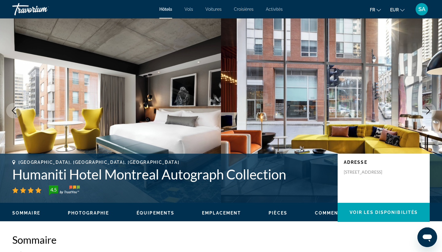
click at [159, 245] on h2 "Sommaire" at bounding box center [221, 239] width 418 height 12
